Goal: Information Seeking & Learning: Understand process/instructions

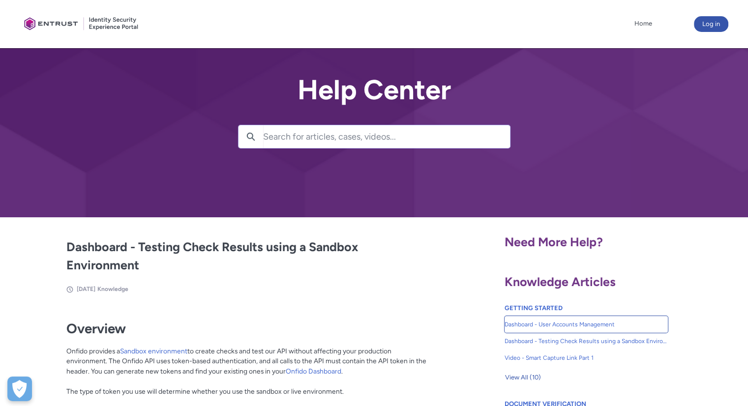
click at [564, 324] on span "Dashboard - User Accounts Management" at bounding box center [585, 324] width 163 height 9
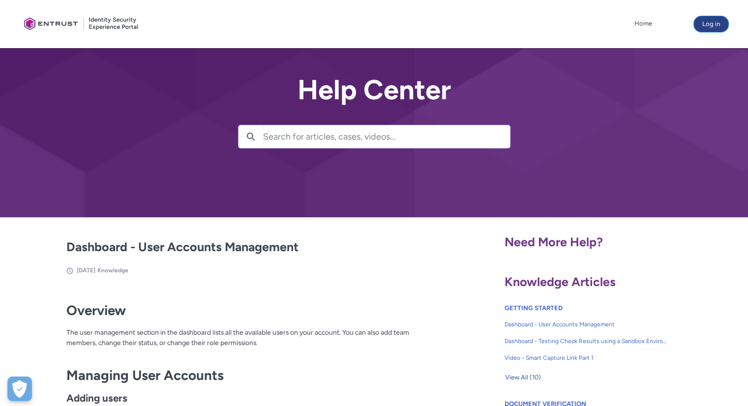
click at [712, 18] on button "Log in" at bounding box center [711, 24] width 34 height 16
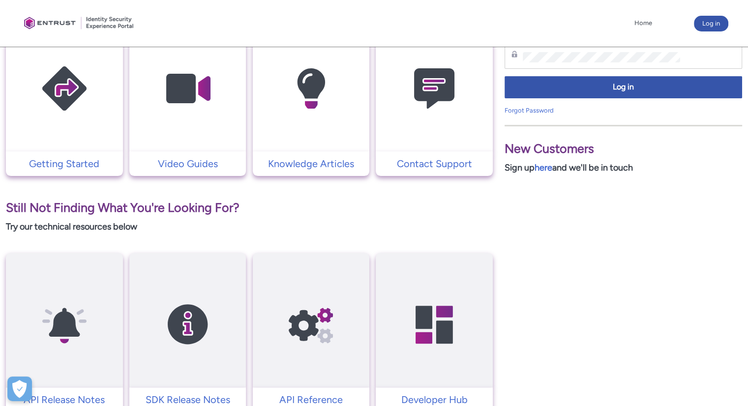
scroll to position [246, 0]
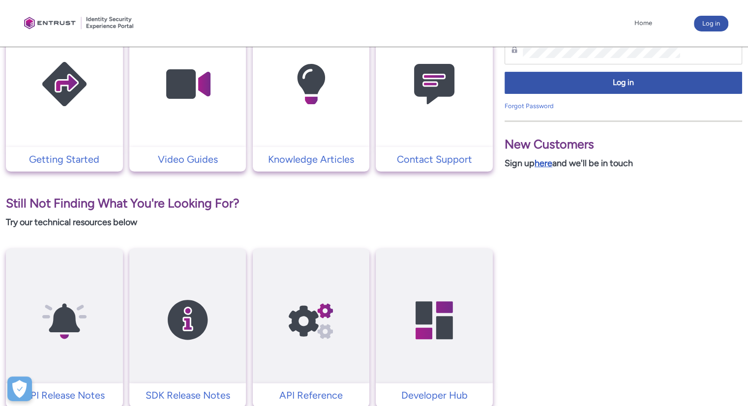
click at [548, 160] on link "here" at bounding box center [543, 163] width 18 height 11
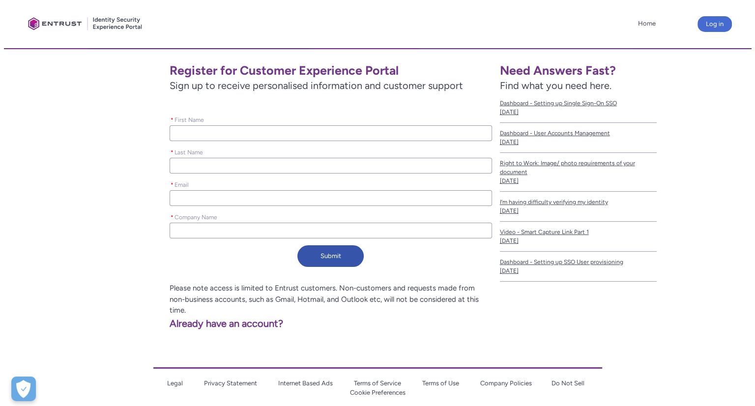
scroll to position [168, 0]
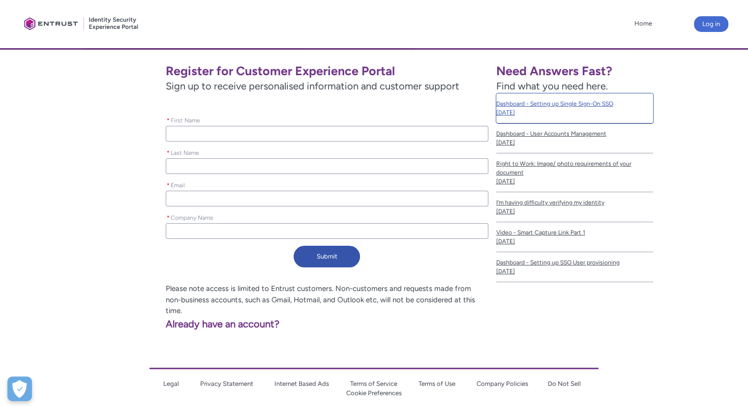
click at [543, 102] on span "Dashboard - Setting up Single Sign-On SSO" at bounding box center [574, 103] width 157 height 9
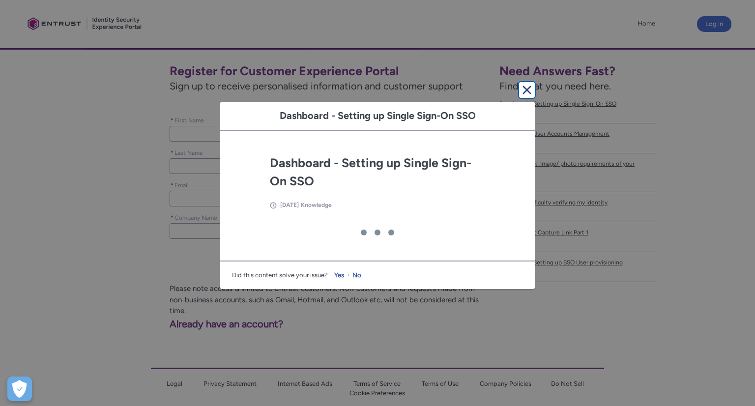
click at [522, 86] on lightning-primitive-icon "button" at bounding box center [527, 90] width 12 height 12
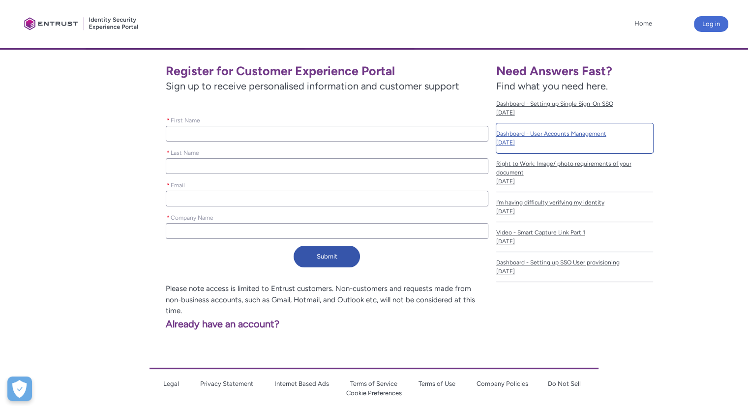
click at [548, 134] on span "Dashboard - User Accounts Management" at bounding box center [574, 133] width 157 height 9
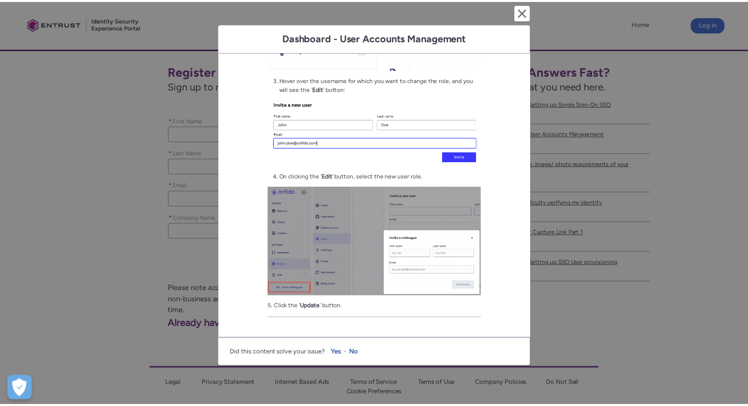
scroll to position [684, 0]
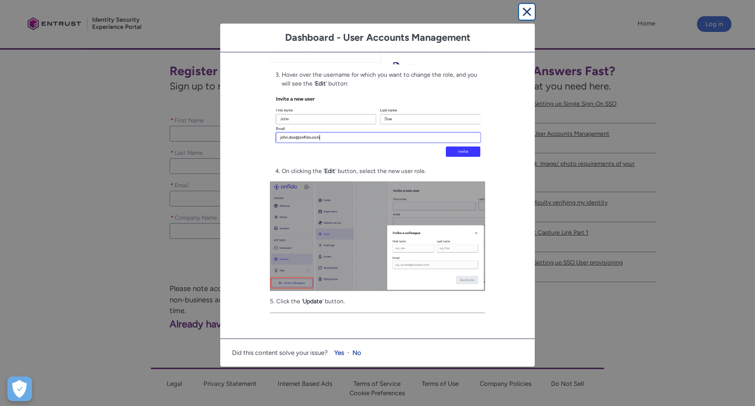
click at [520, 6] on button "Cancel and close" at bounding box center [527, 12] width 16 height 16
